Goal: Information Seeking & Learning: Learn about a topic

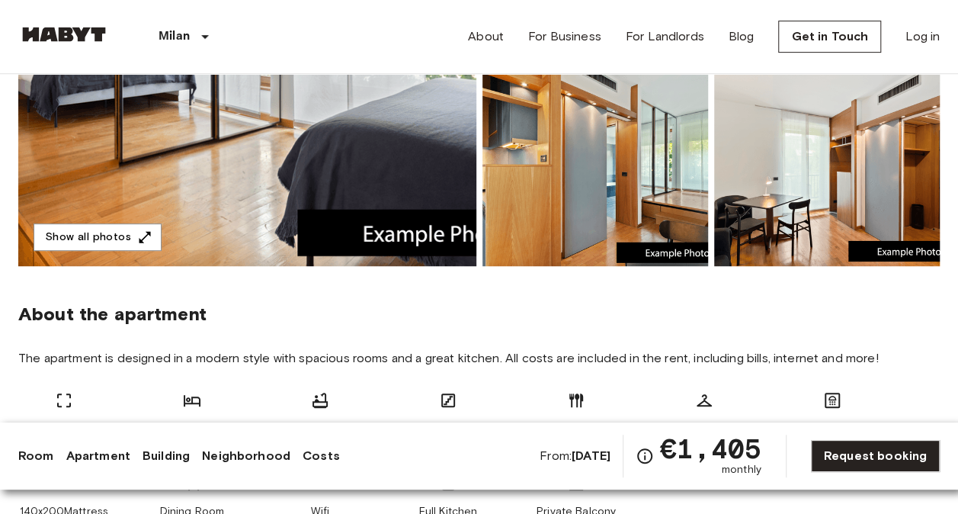
scroll to position [231, 0]
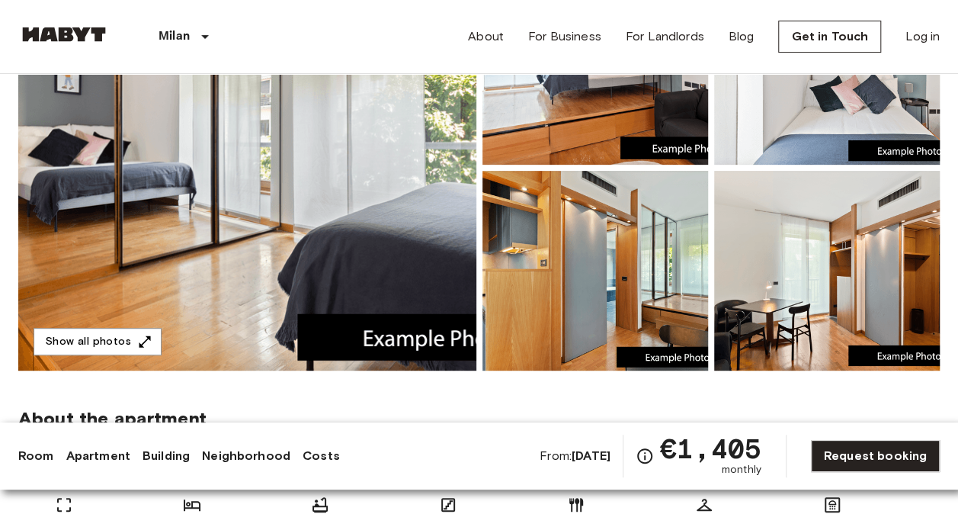
click at [360, 247] on img at bounding box center [247, 168] width 458 height 406
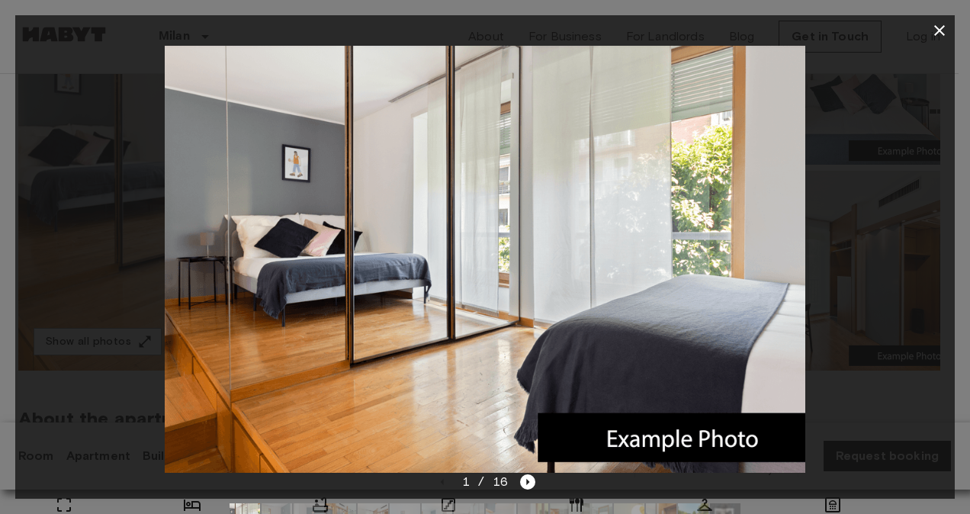
click at [867, 290] on div at bounding box center [484, 259] width 939 height 427
click at [930, 23] on icon "button" at bounding box center [939, 30] width 18 height 18
click at [933, 24] on div "About For Business For Landlords Blog Get in Touch Log in" at bounding box center [704, 36] width 472 height 73
click at [939, 30] on nav "[GEOGRAPHIC_DATA] [GEOGRAPHIC_DATA] [GEOGRAPHIC_DATA] [GEOGRAPHIC_DATA] [GEOGRA…" at bounding box center [479, 36] width 958 height 73
click at [526, 479] on div "Room Apartment Building Neighborhood Costs From: [DATE] €1,405 monthly Request …" at bounding box center [485, 455] width 970 height 67
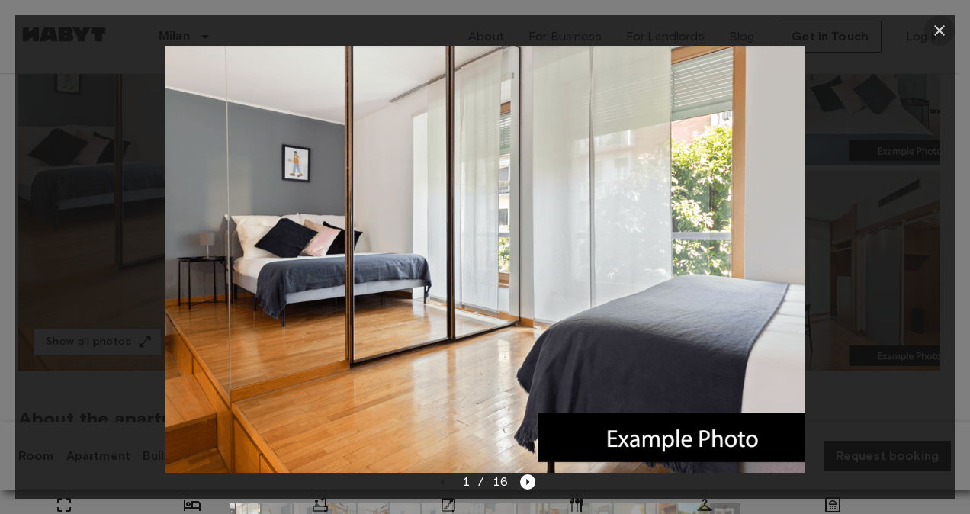
click at [526, 479] on div "Room Apartment Building Neighborhood Costs From: [DATE] €1,405 monthly Request …" at bounding box center [485, 455] width 970 height 67
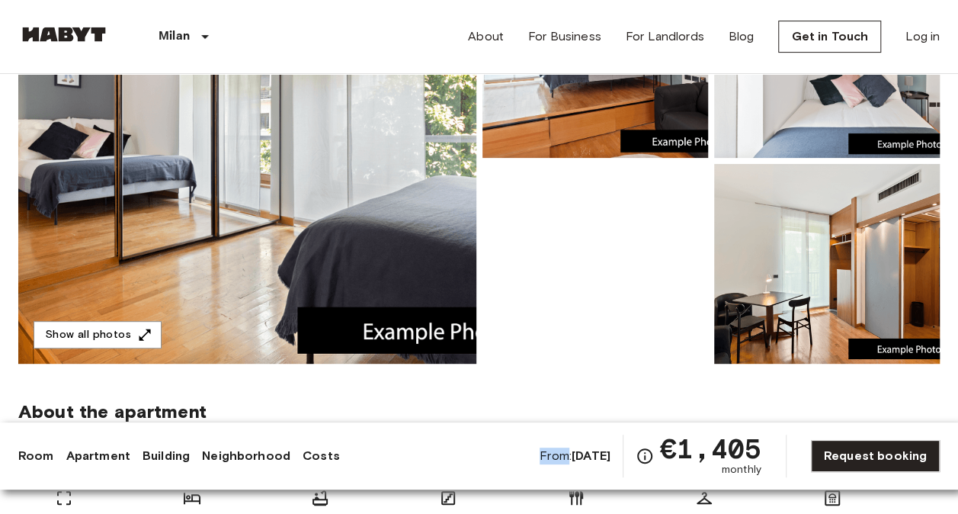
scroll to position [0, 0]
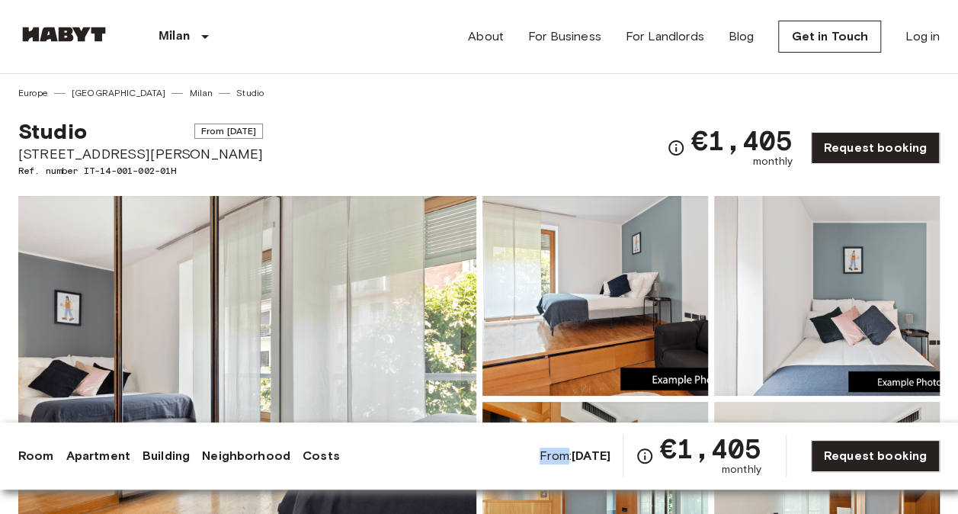
click at [403, 319] on img at bounding box center [247, 399] width 458 height 406
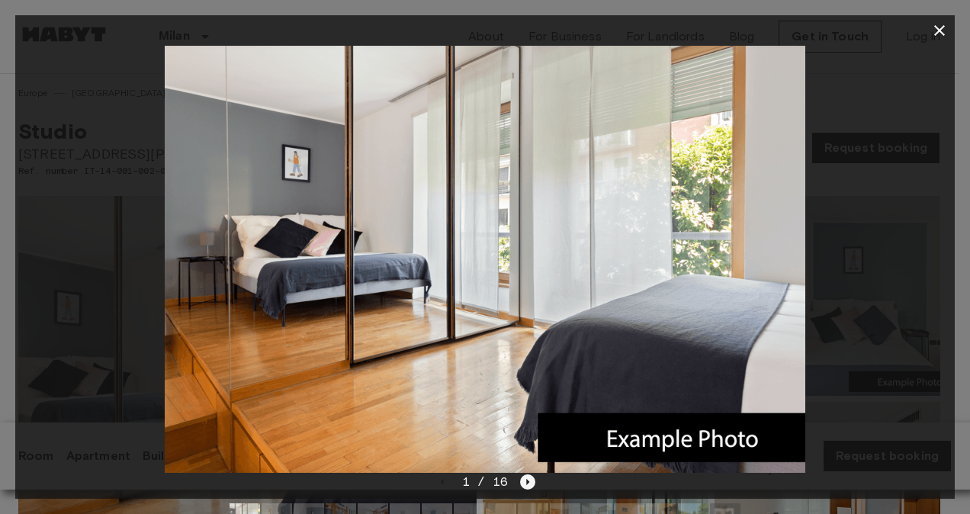
click at [531, 477] on icon "Next image" at bounding box center [527, 481] width 15 height 15
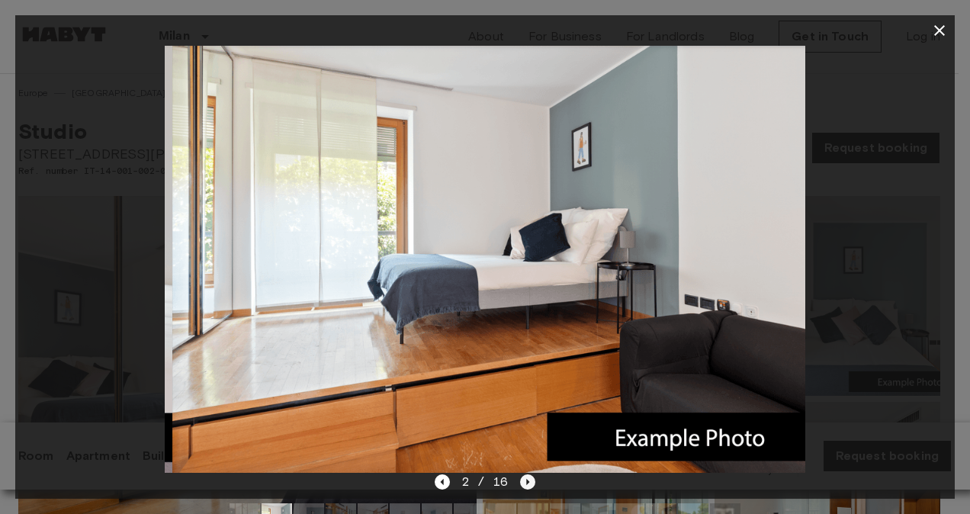
click at [531, 478] on icon "Next image" at bounding box center [527, 481] width 15 height 15
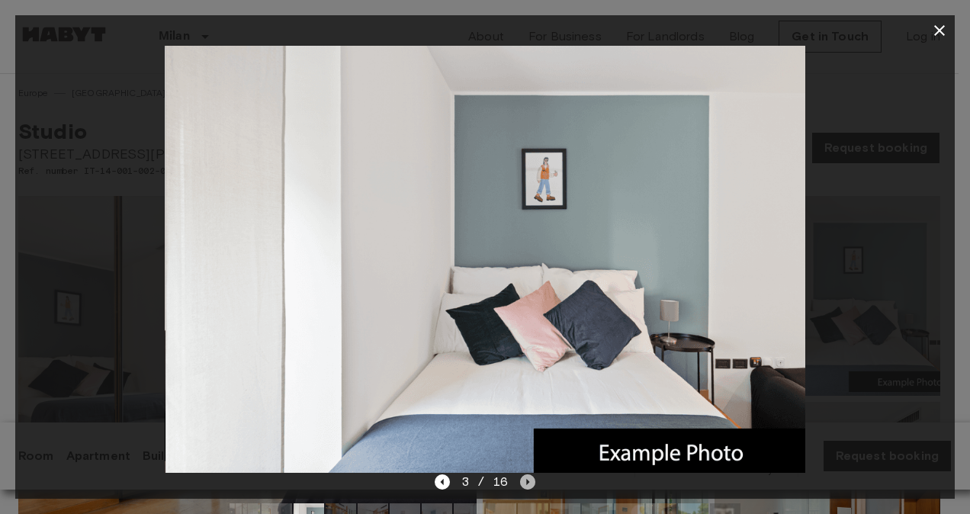
click at [531, 478] on icon "Next image" at bounding box center [527, 481] width 15 height 15
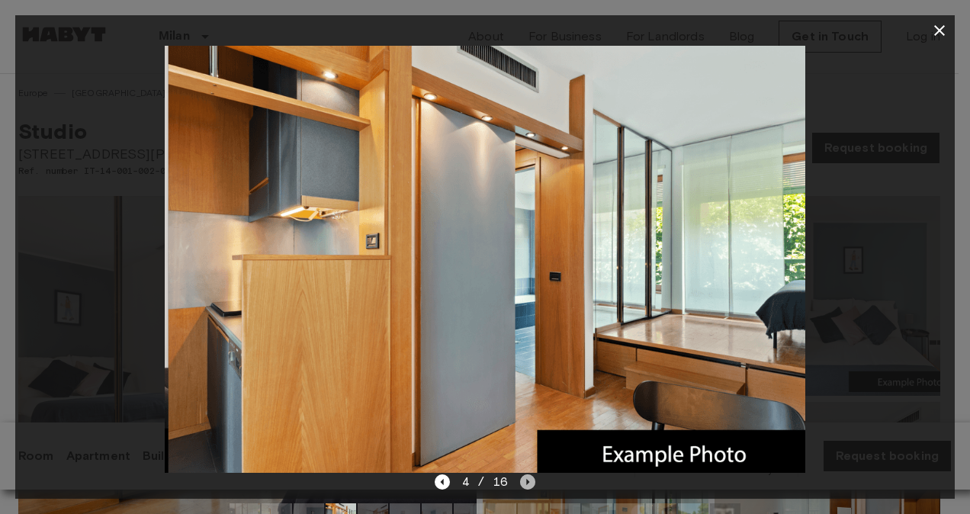
click at [531, 478] on icon "Next image" at bounding box center [527, 481] width 15 height 15
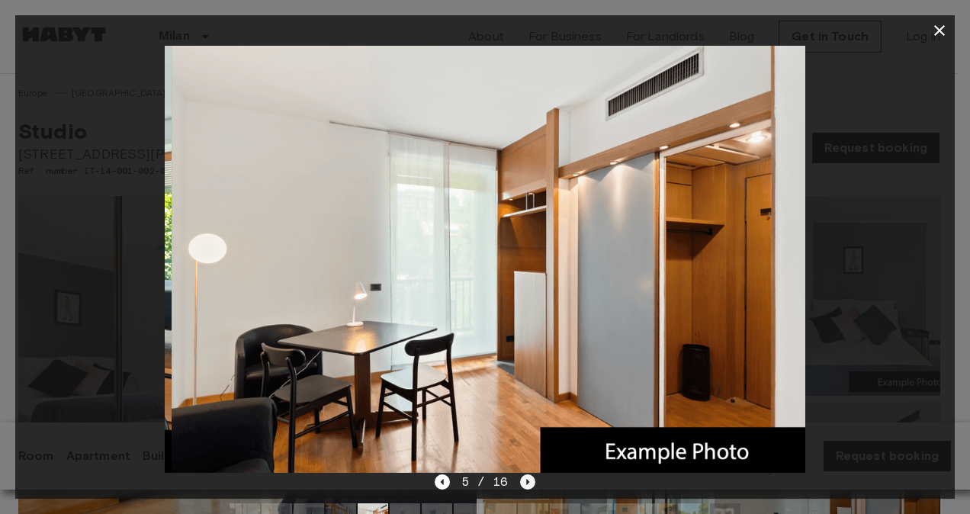
click at [531, 478] on icon "Next image" at bounding box center [527, 481] width 15 height 15
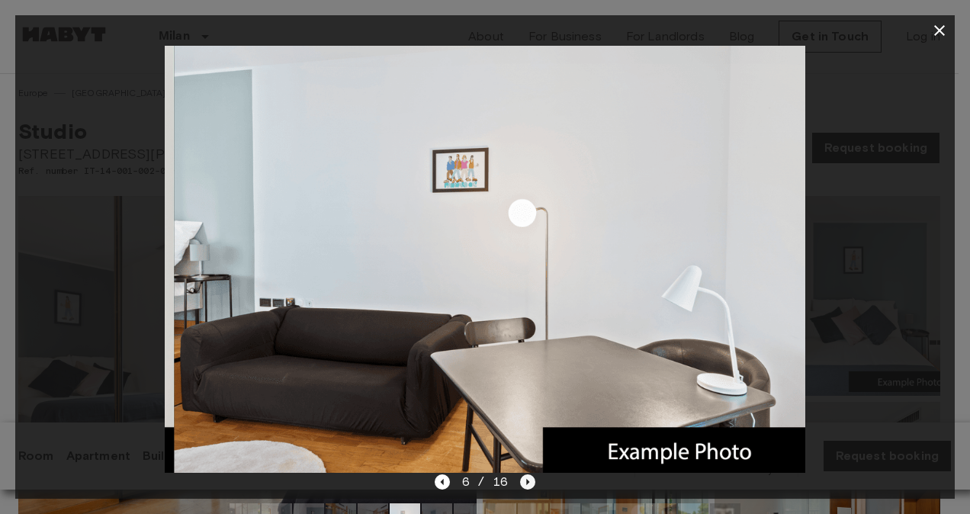
click at [531, 478] on icon "Next image" at bounding box center [527, 481] width 15 height 15
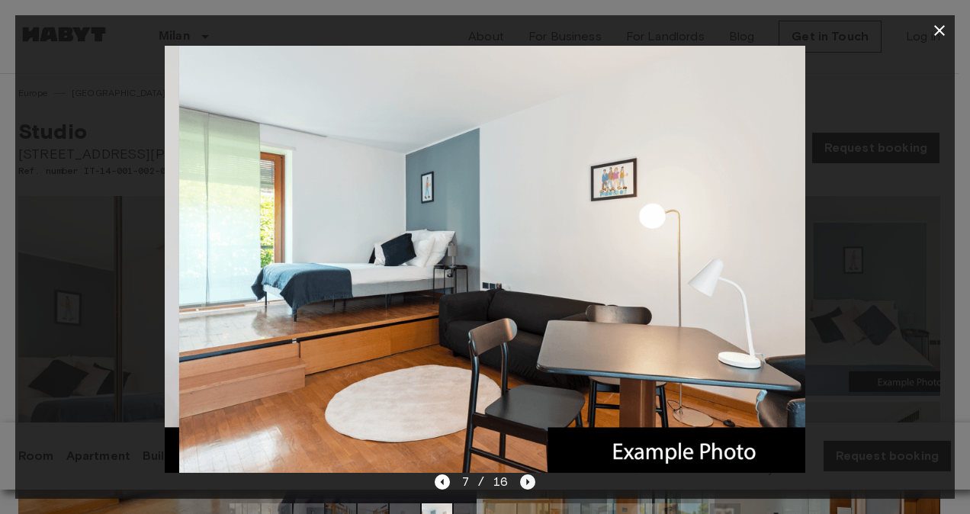
click at [531, 478] on icon "Next image" at bounding box center [527, 481] width 15 height 15
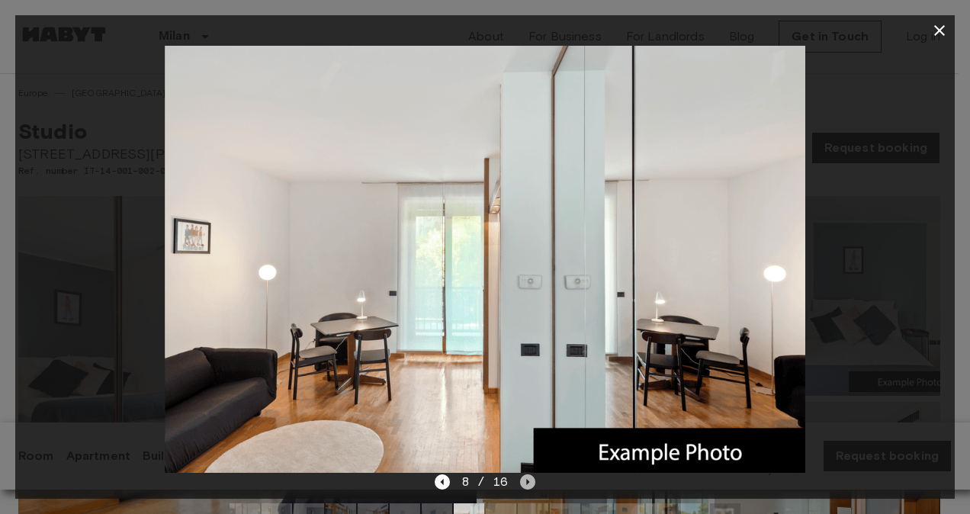
click at [531, 478] on icon "Next image" at bounding box center [527, 481] width 15 height 15
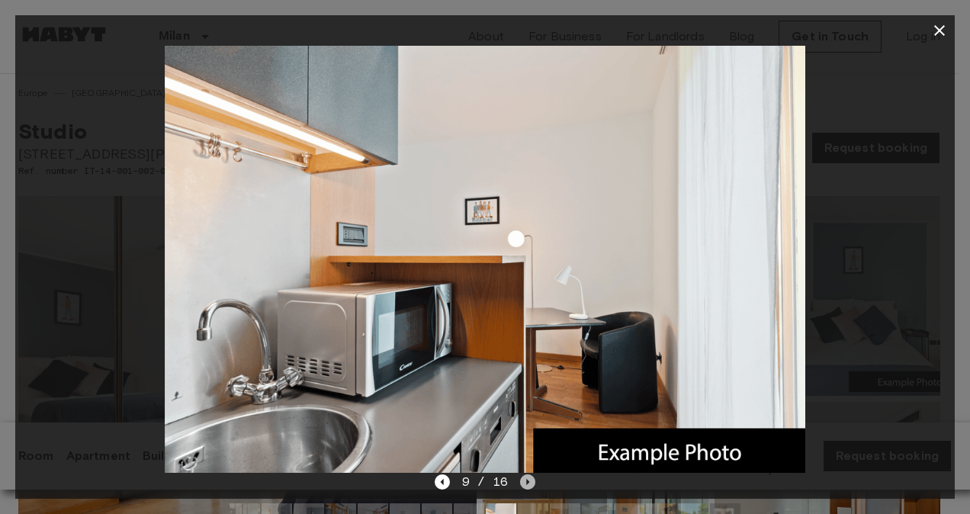
click at [531, 478] on icon "Next image" at bounding box center [527, 481] width 15 height 15
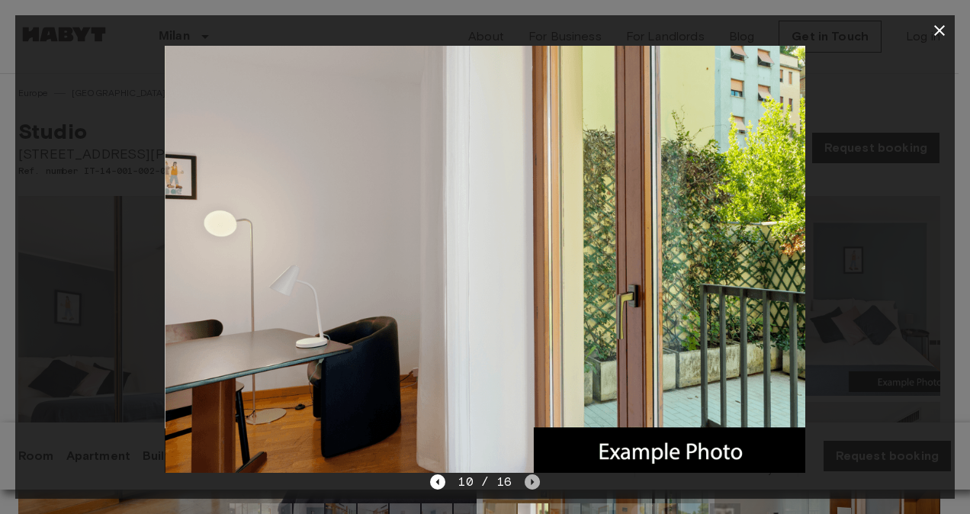
click at [531, 478] on icon "Next image" at bounding box center [532, 481] width 15 height 15
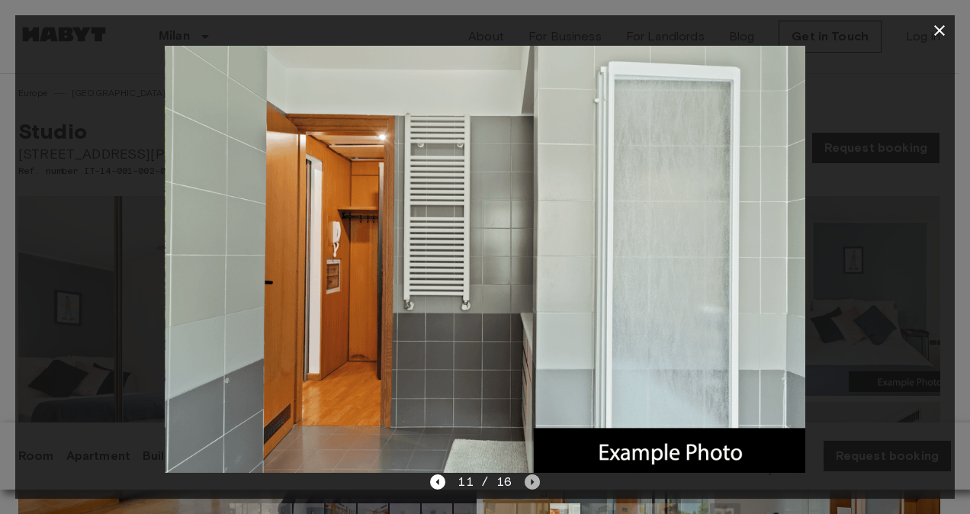
click at [531, 478] on icon "Next image" at bounding box center [532, 481] width 15 height 15
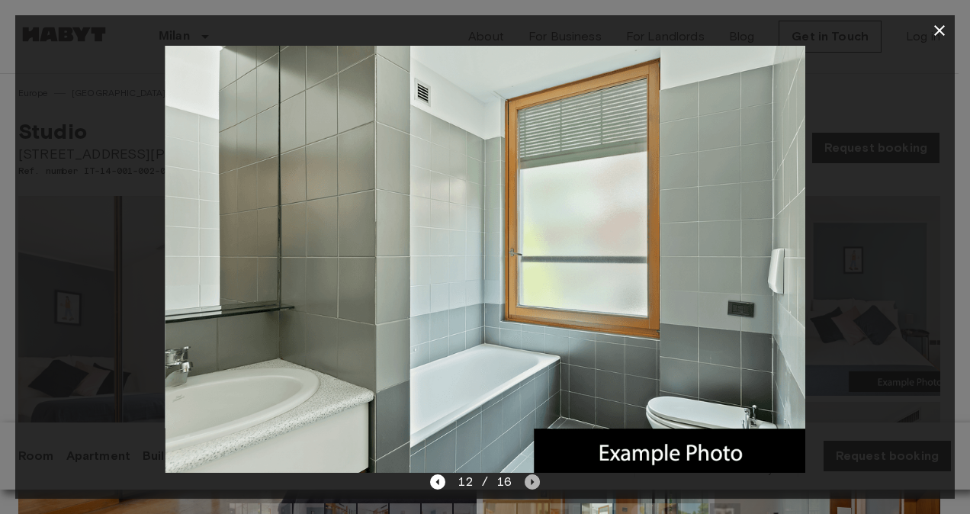
click at [531, 478] on icon "Next image" at bounding box center [532, 481] width 15 height 15
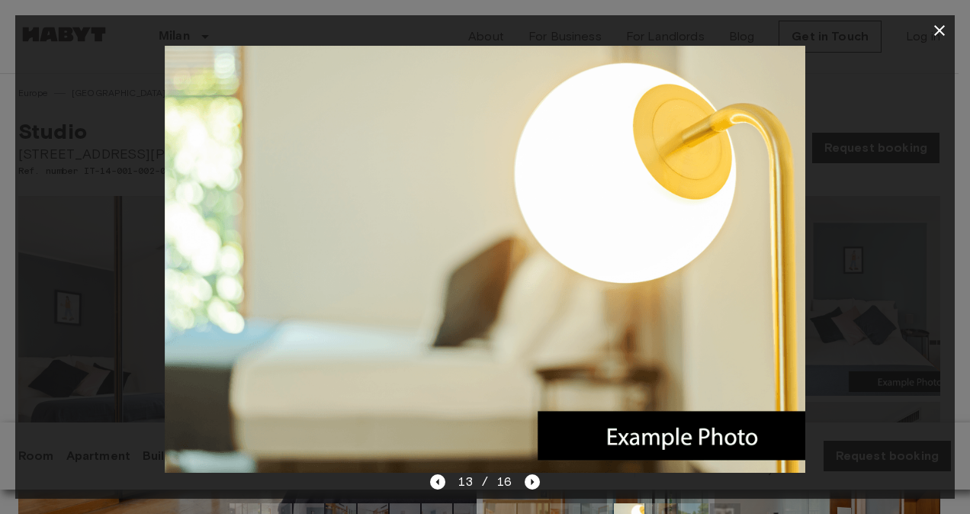
click at [936, 200] on div at bounding box center [484, 259] width 939 height 427
click at [931, 23] on icon "button" at bounding box center [939, 30] width 18 height 18
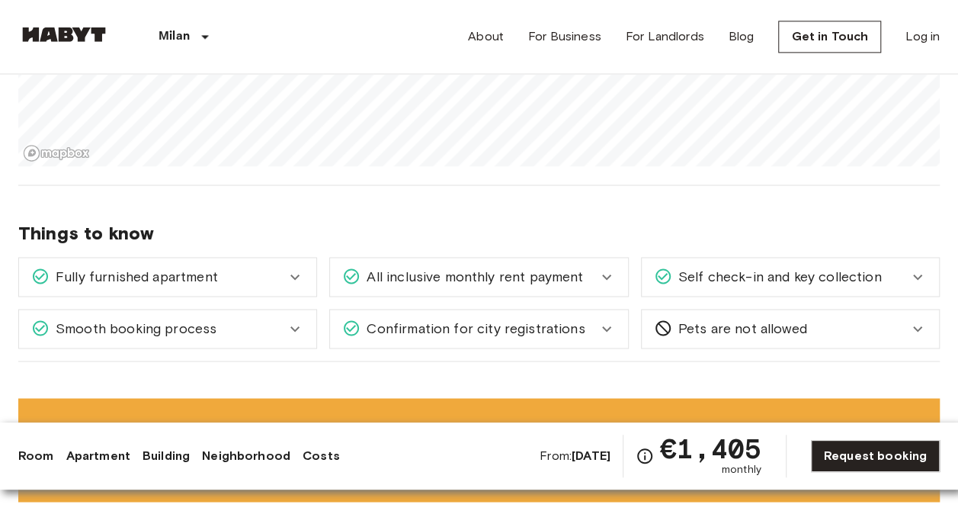
scroll to position [1077, 0]
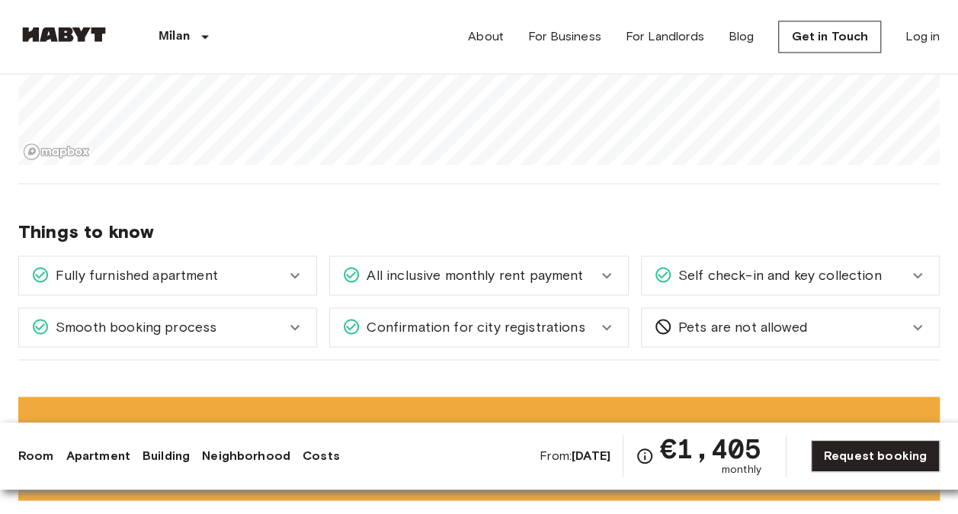
click at [268, 282] on div "Fully furnished apartment" at bounding box center [158, 275] width 255 height 20
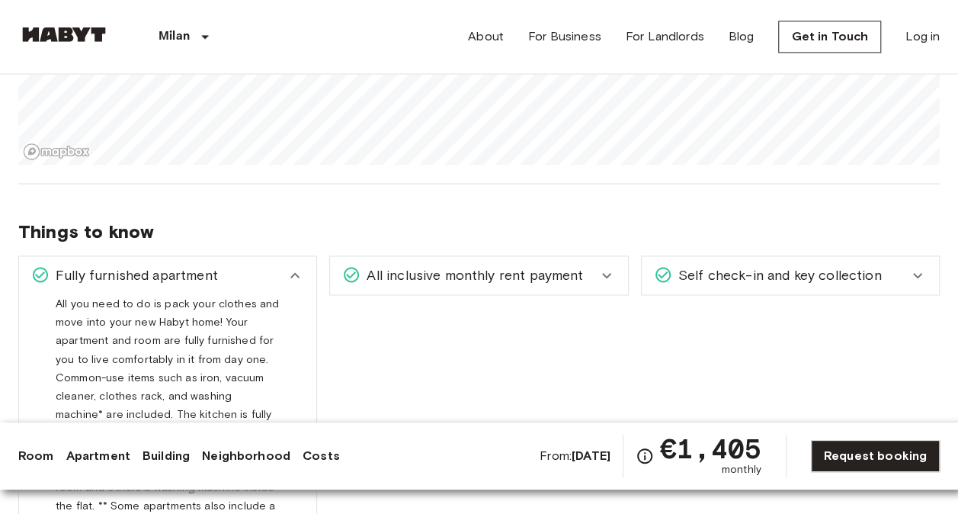
click at [268, 282] on div "Fully furnished apartment" at bounding box center [158, 275] width 255 height 20
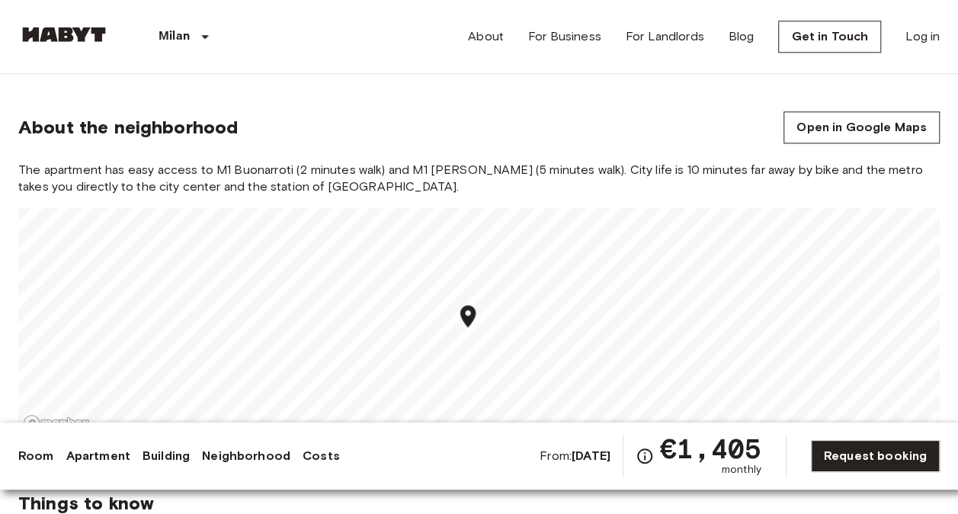
scroll to position [695, 0]
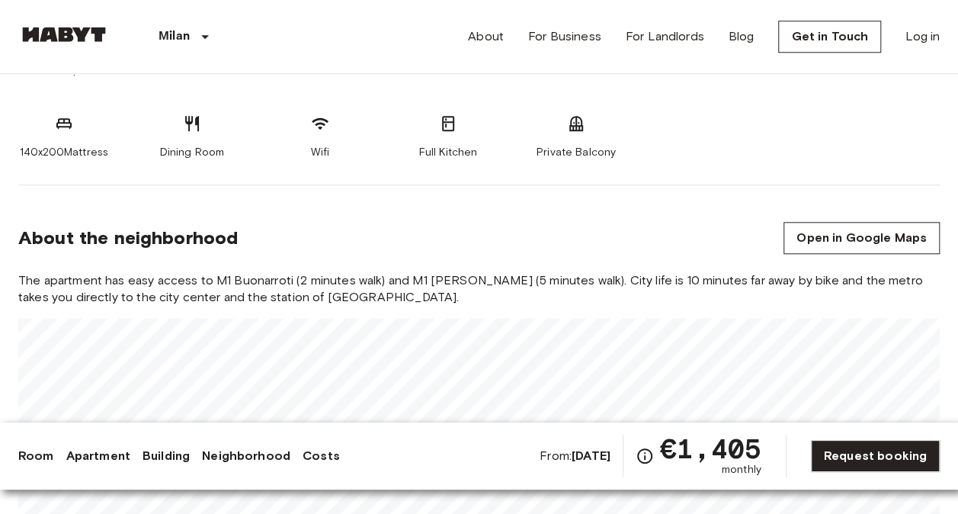
click at [389, 281] on span "The apartment has easy access to M1 Buonarroti (2 minutes walk) and M1 [PERSON_…" at bounding box center [479, 289] width 922 height 34
drag, startPoint x: 389, startPoint y: 281, endPoint x: 424, endPoint y: 290, distance: 36.2
click at [424, 290] on span "The apartment has easy access to M1 Buonarroti (2 minutes walk) and M1 [PERSON_…" at bounding box center [479, 289] width 922 height 34
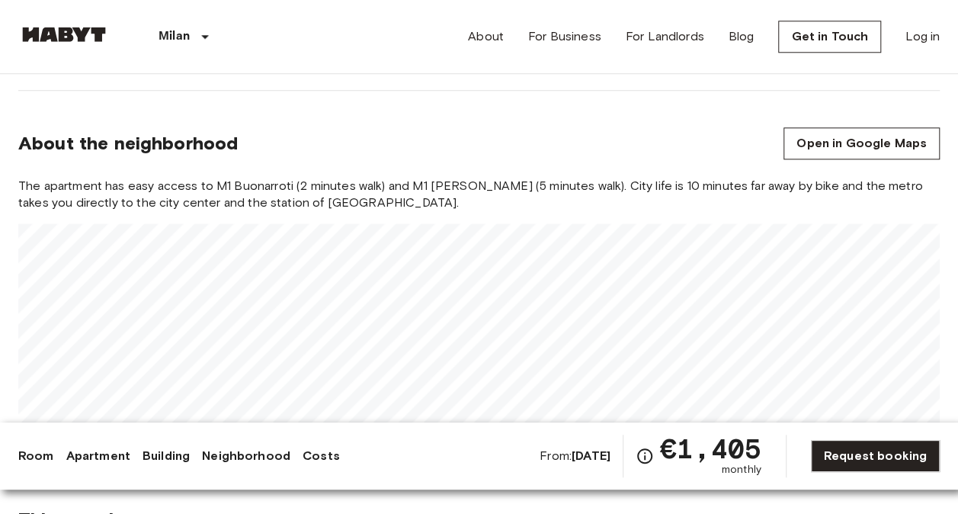
scroll to position [790, 0]
